Goal: Task Accomplishment & Management: Manage account settings

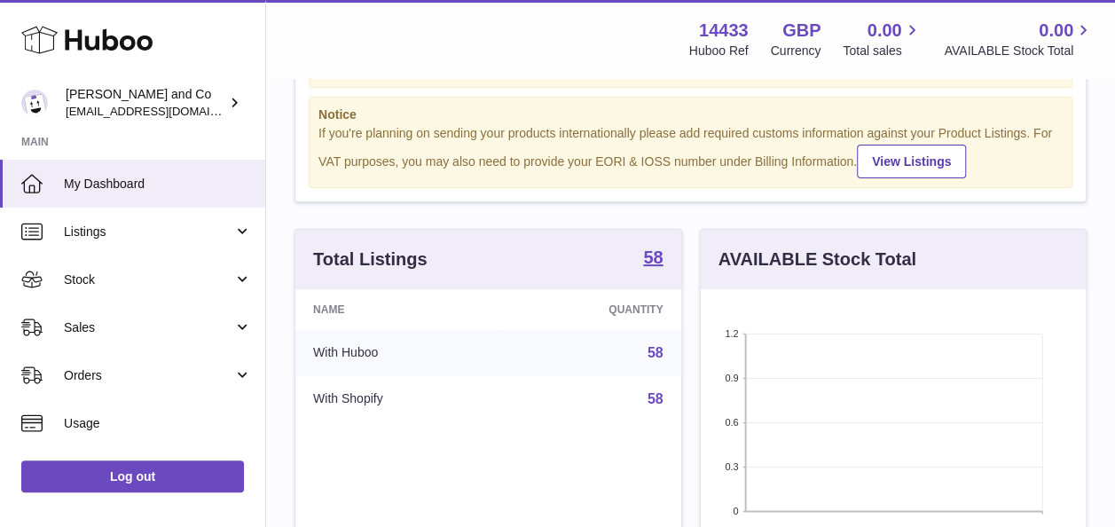
scroll to position [143, 0]
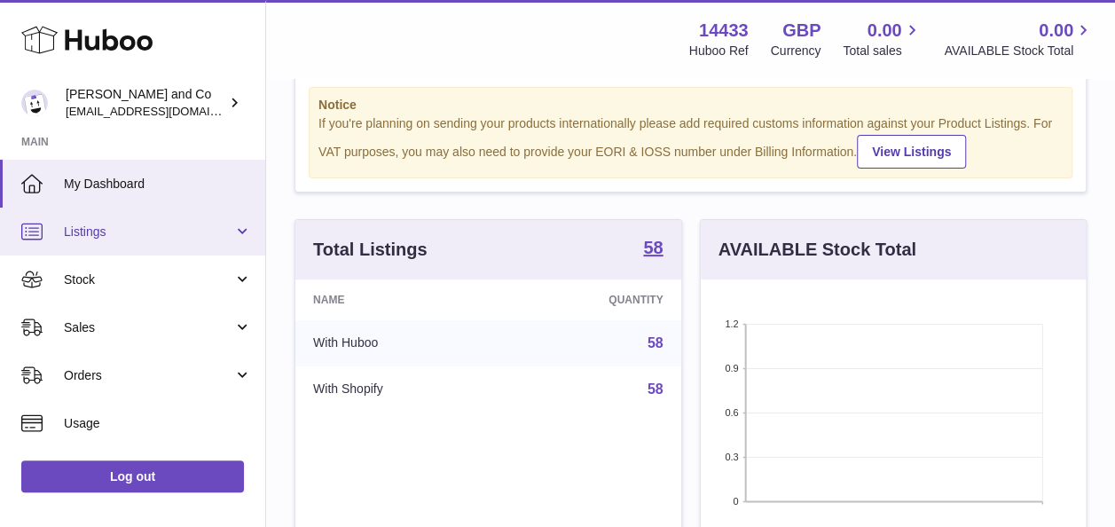
click at [154, 231] on span "Listings" at bounding box center [148, 231] width 169 height 17
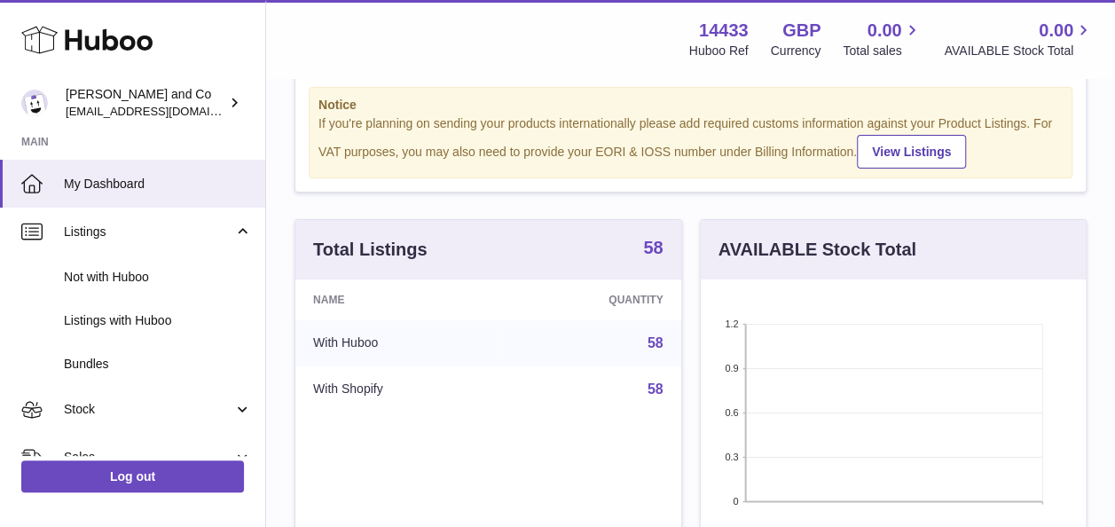
click at [648, 242] on strong "58" at bounding box center [653, 248] width 20 height 18
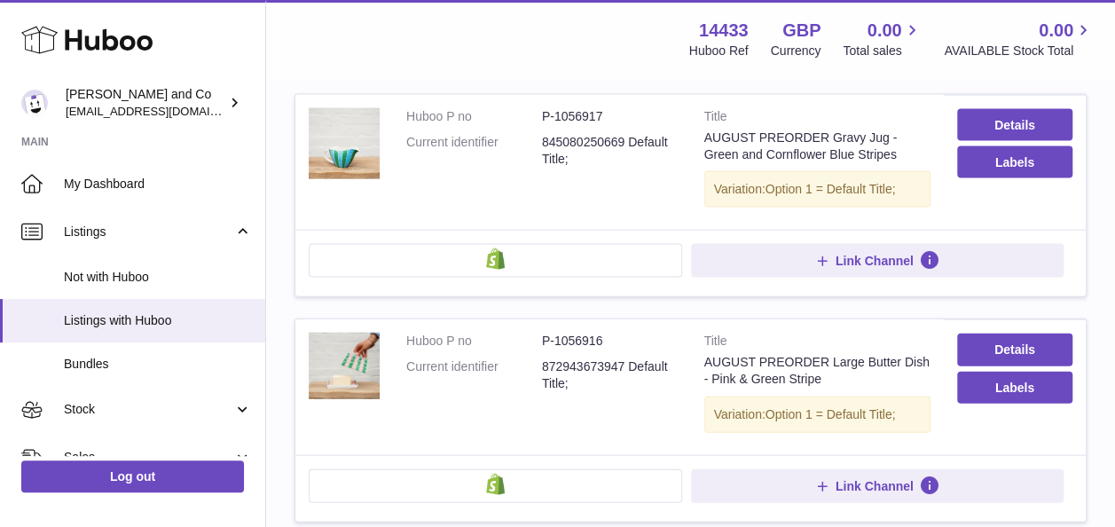
scroll to position [2204, 0]
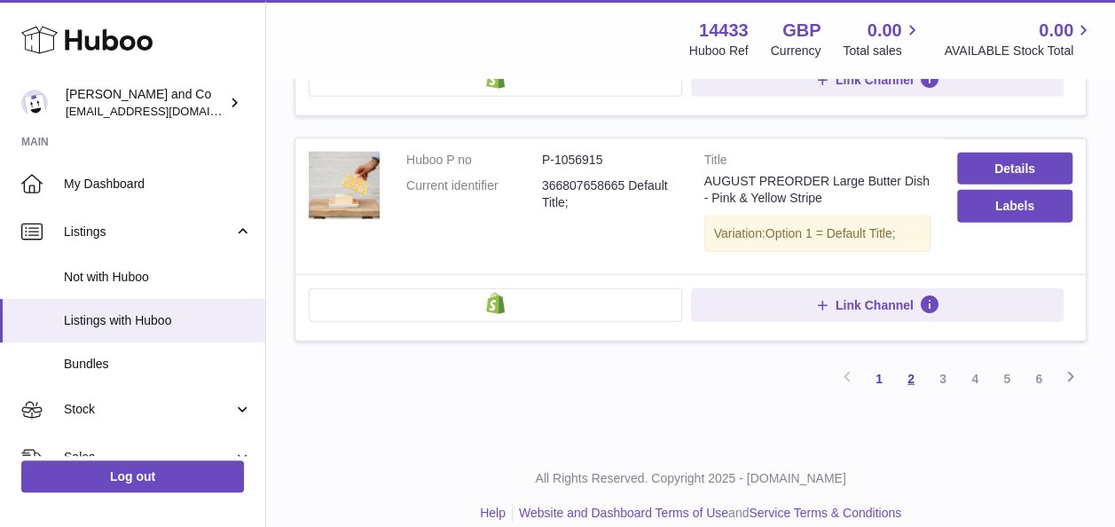
click at [917, 363] on link "2" at bounding box center [911, 379] width 32 height 32
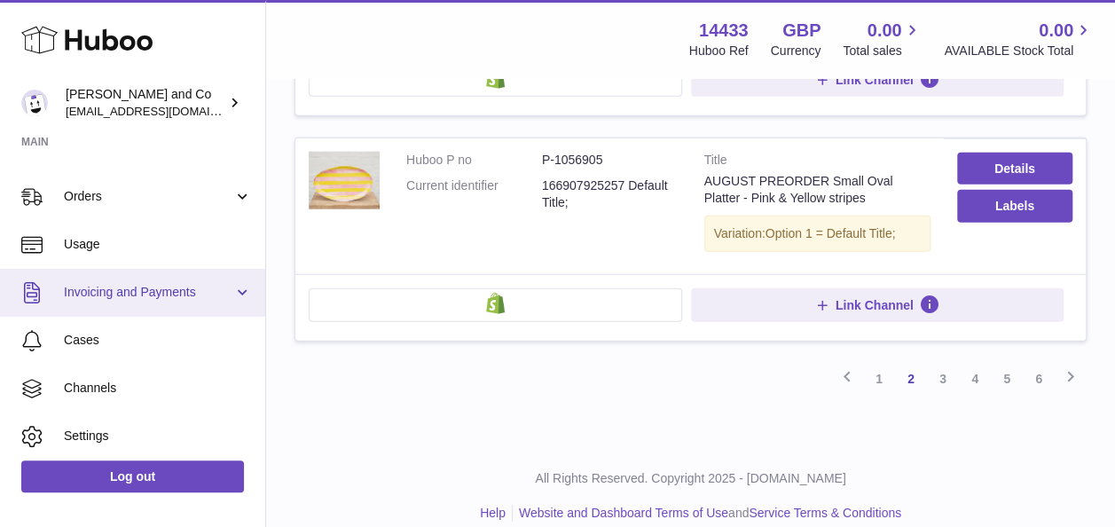
scroll to position [309, 0]
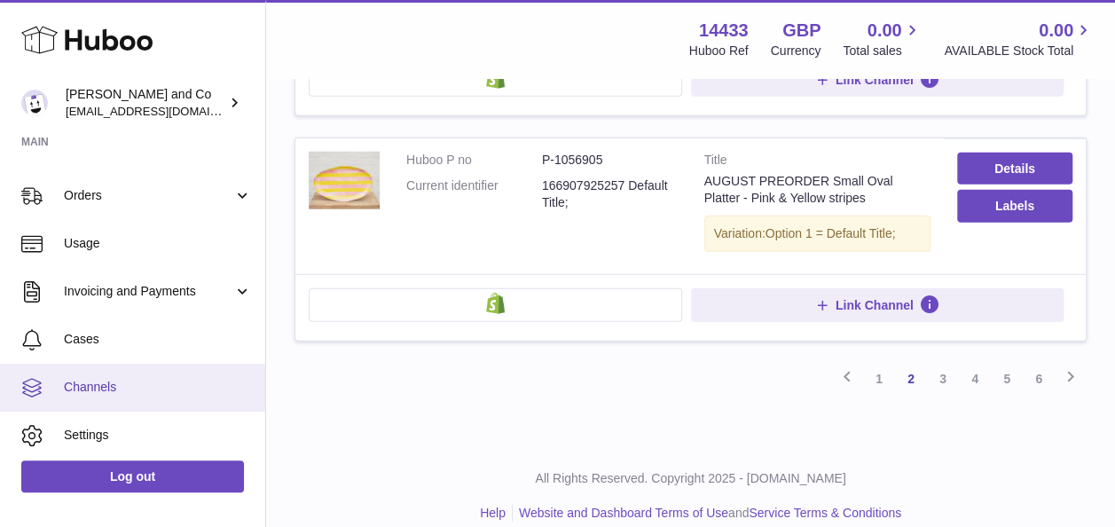
click at [137, 380] on span "Channels" at bounding box center [158, 387] width 188 height 17
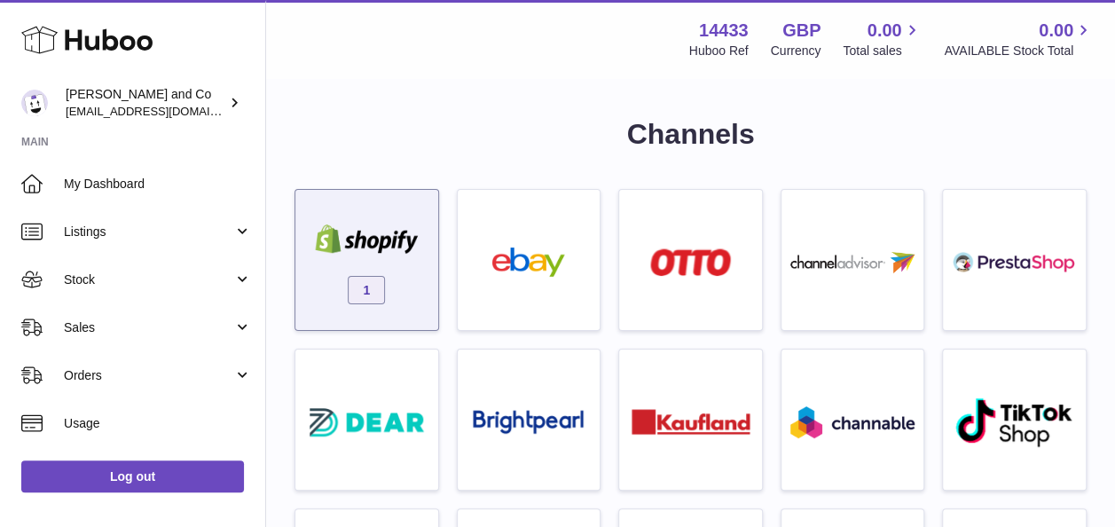
click at [346, 273] on div "1" at bounding box center [366, 263] width 125 height 113
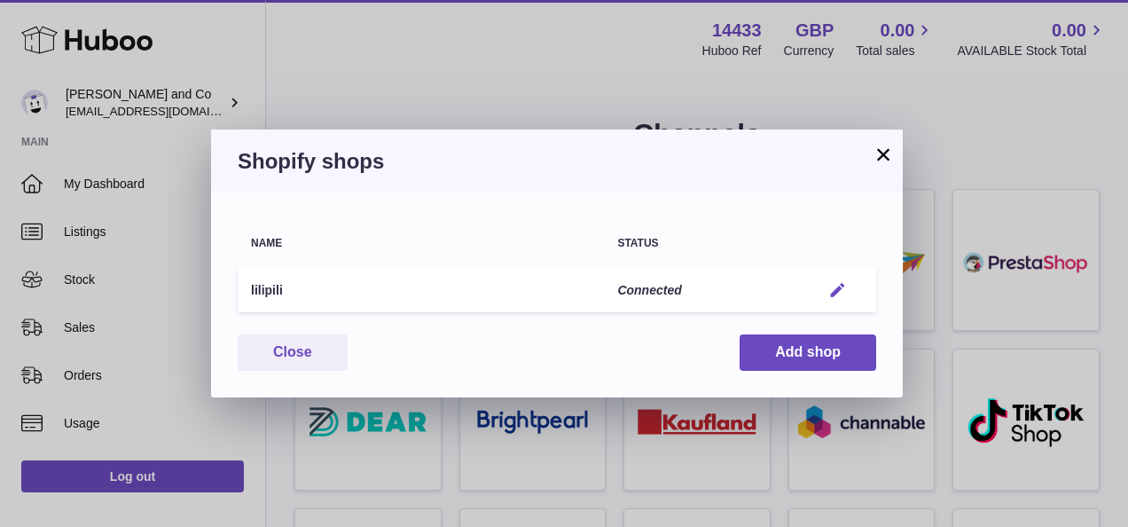
click at [831, 289] on em "button" at bounding box center [837, 290] width 19 height 19
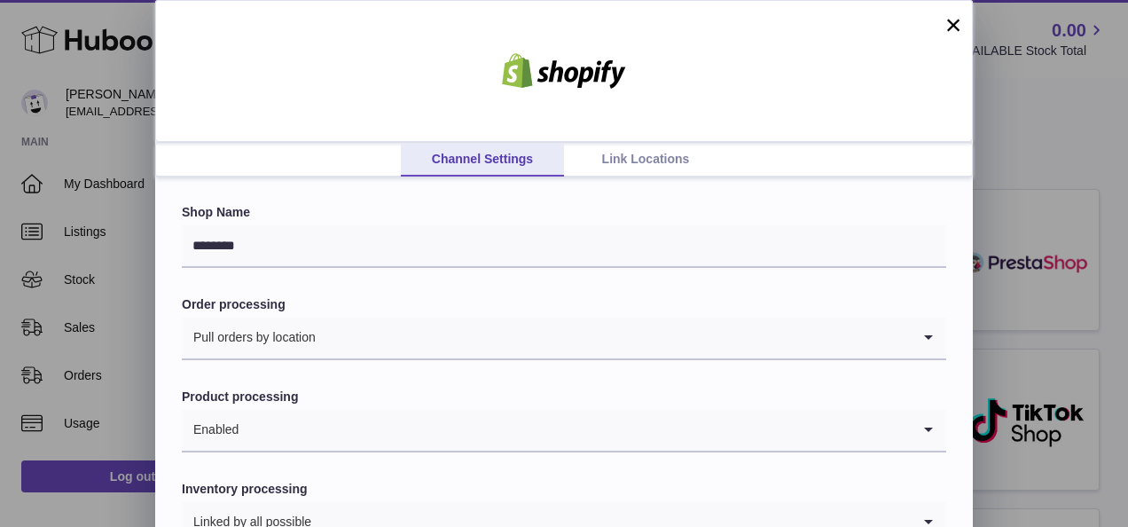
scroll to position [117, 0]
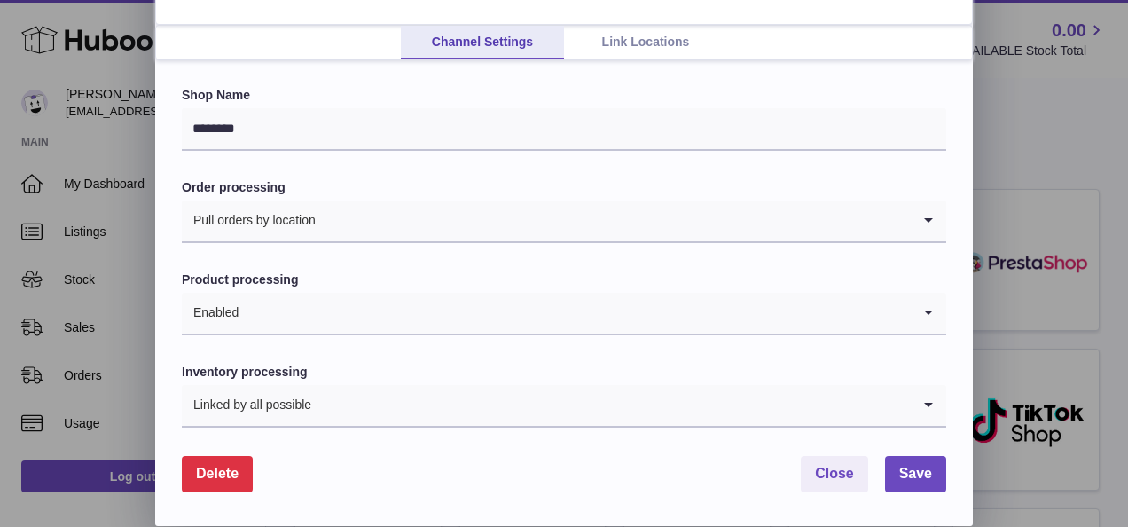
click at [649, 44] on link "Link Locations" at bounding box center [645, 43] width 163 height 34
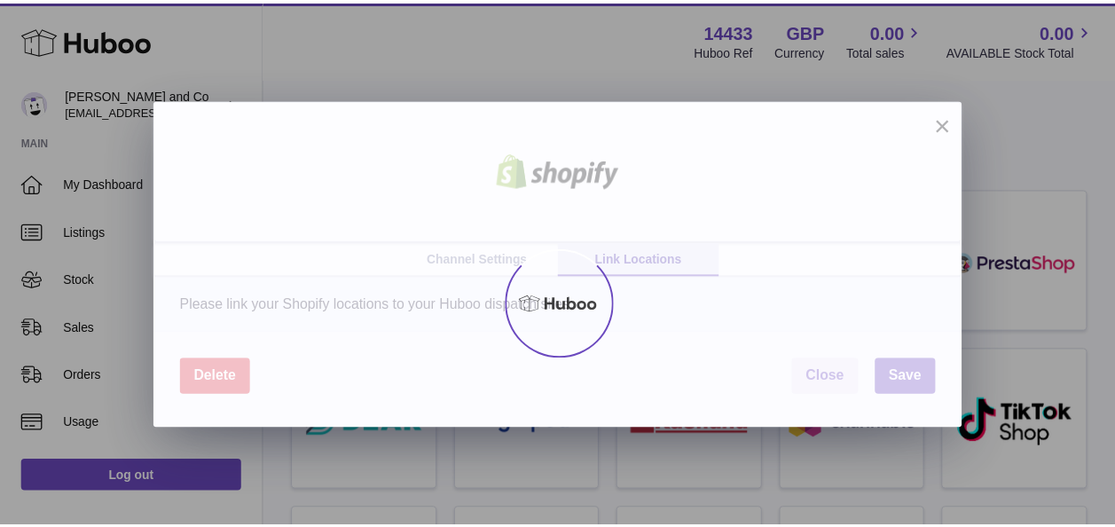
scroll to position [0, 0]
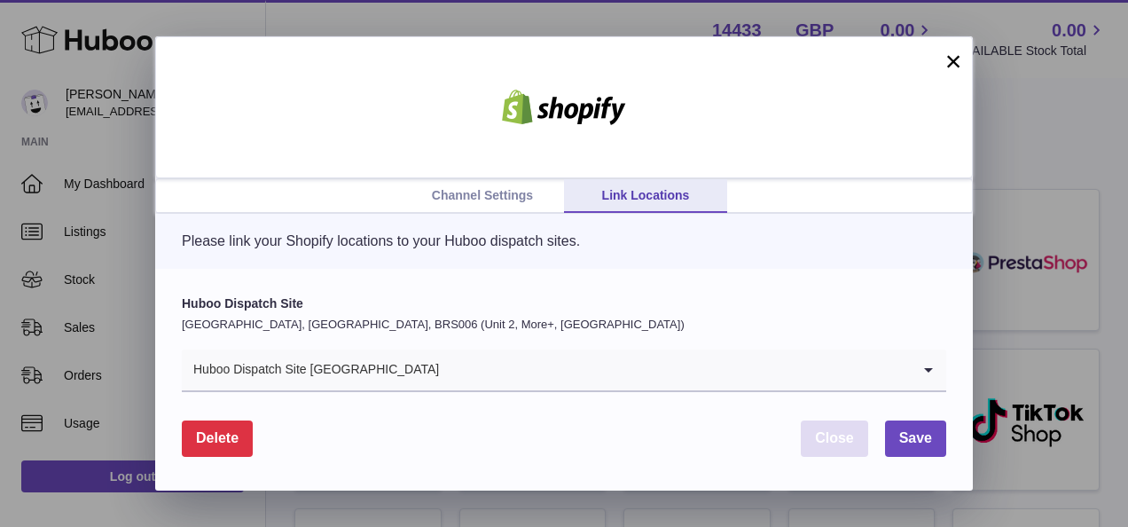
click at [845, 434] on span "Close" at bounding box center [834, 437] width 39 height 15
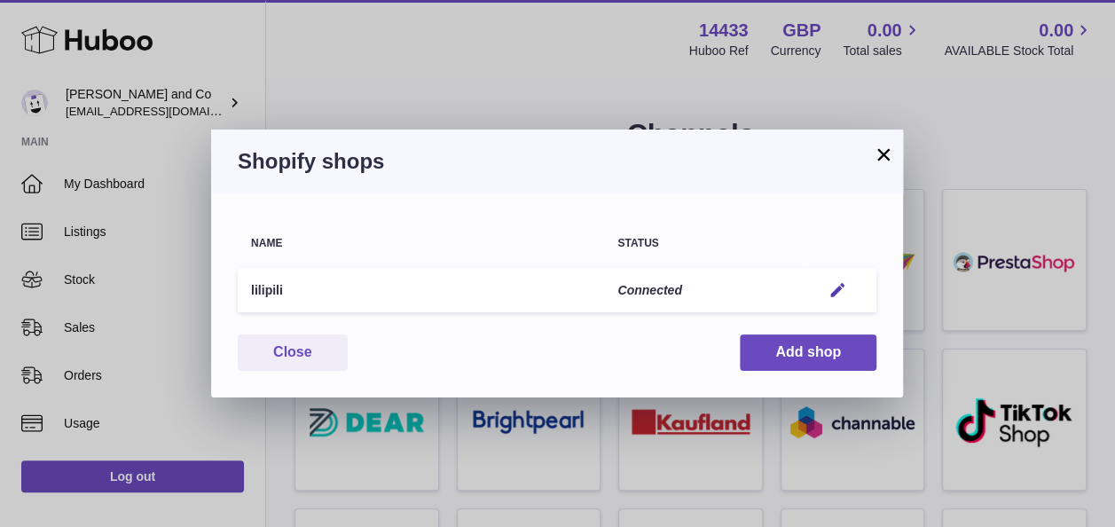
click at [874, 151] on button "×" at bounding box center [883, 154] width 21 height 21
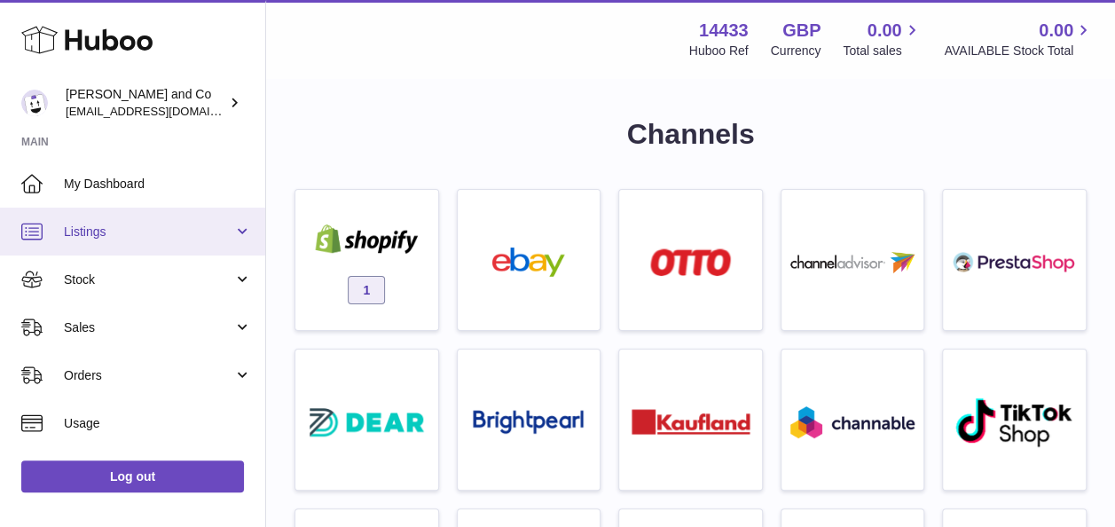
click at [121, 229] on span "Listings" at bounding box center [148, 231] width 169 height 17
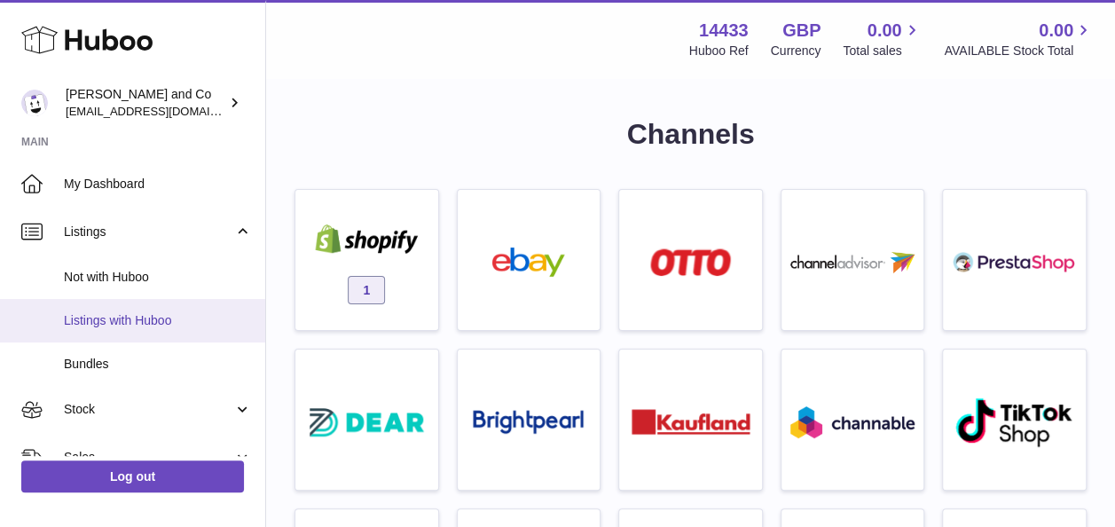
click at [177, 308] on link "Listings with Huboo" at bounding box center [132, 320] width 265 height 43
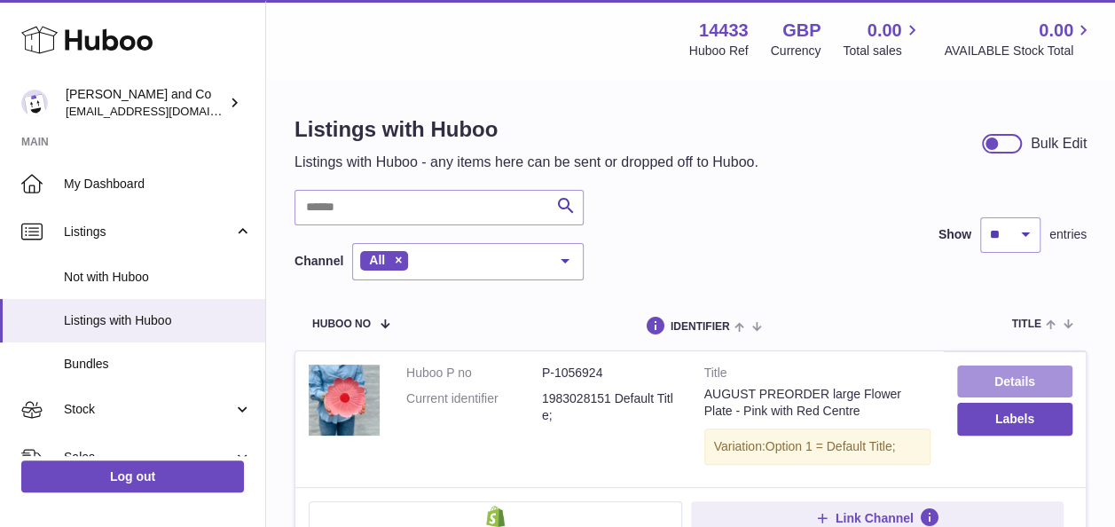
click at [990, 373] on link "Details" at bounding box center [1014, 381] width 115 height 32
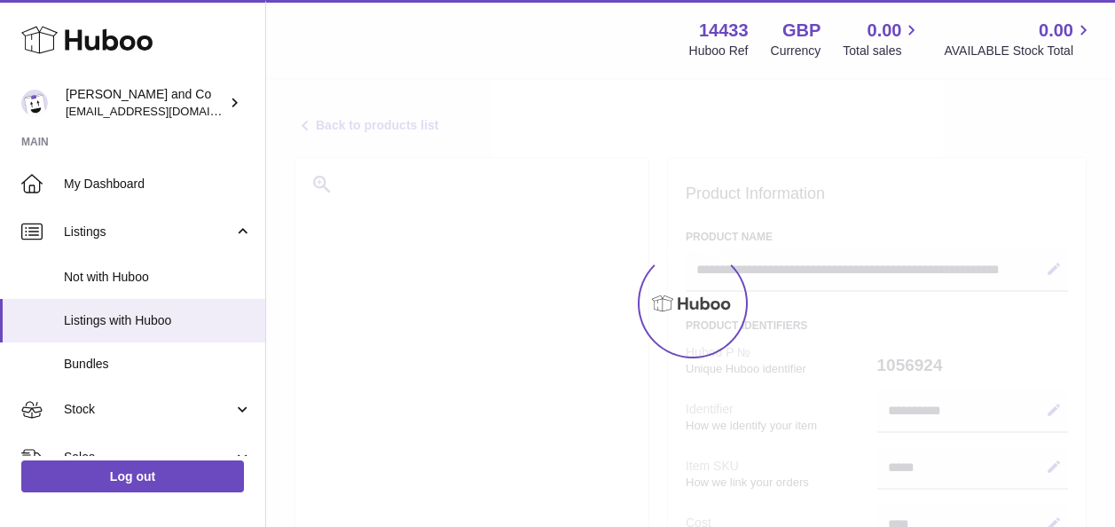
select select
select select "****"
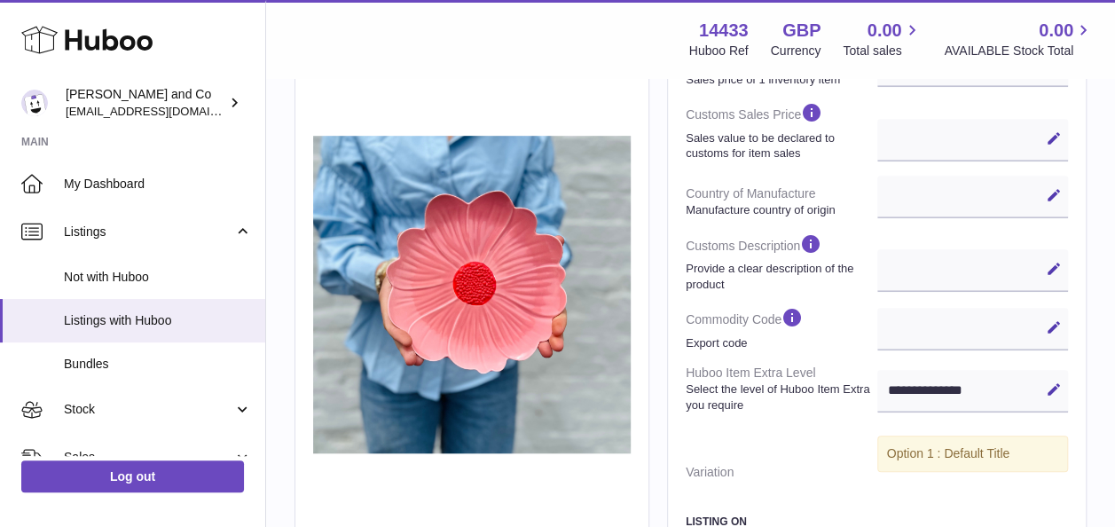
scroll to position [519, 0]
